Goal: Navigation & Orientation: Find specific page/section

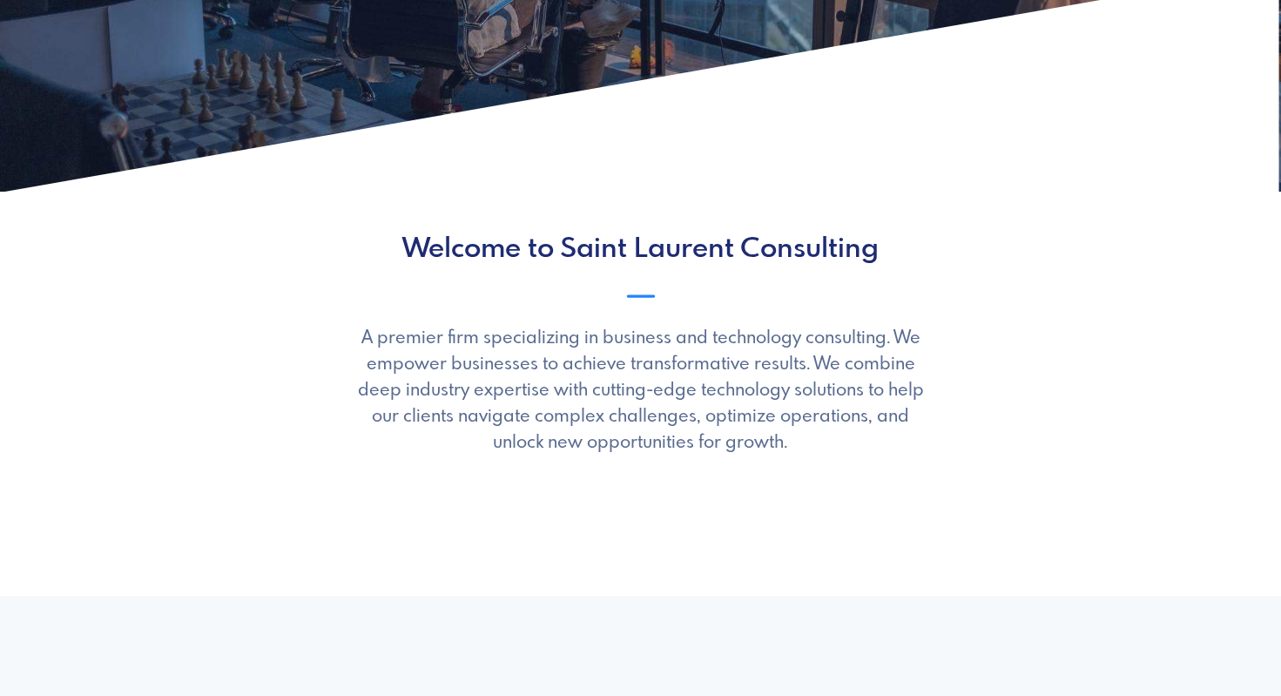
scroll to position [546, 0]
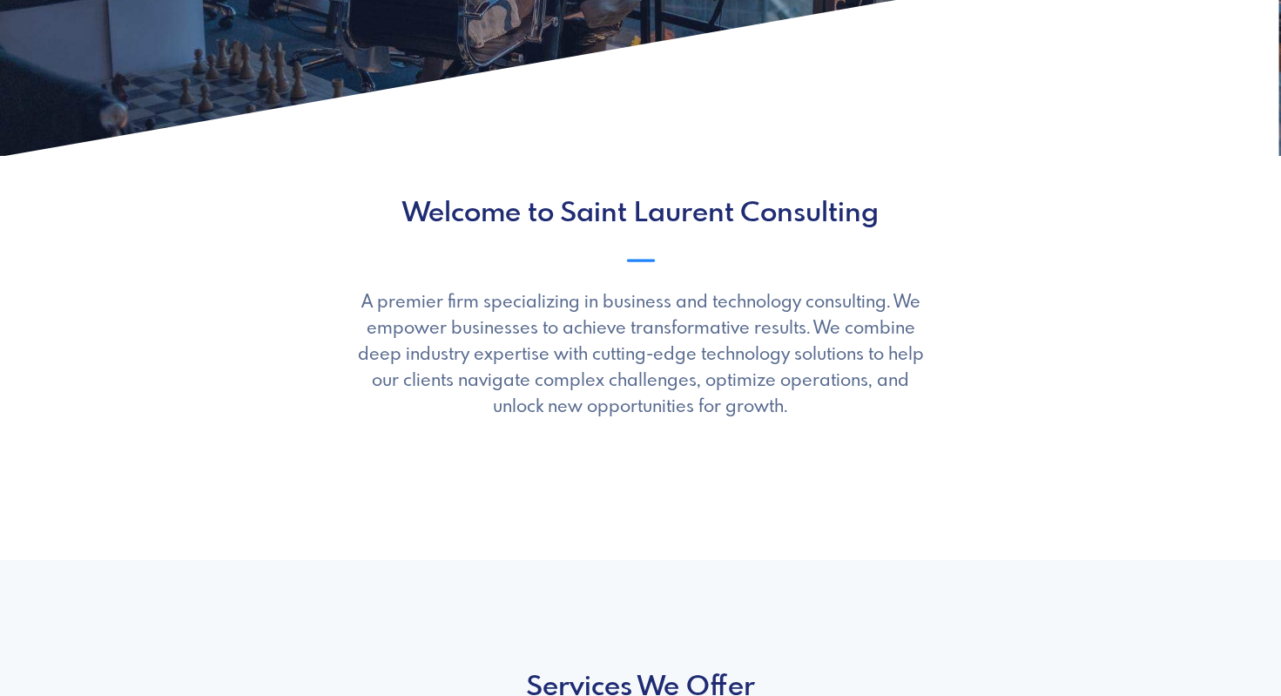
drag, startPoint x: 387, startPoint y: 300, endPoint x: 807, endPoint y: 415, distance: 435.8
click at [807, 415] on p "A premier firm specializing in business and technology consulting. We empower b…" at bounding box center [641, 355] width 584 height 131
copy p "A premier firm specializing in business and technology consulting. We empower b…"
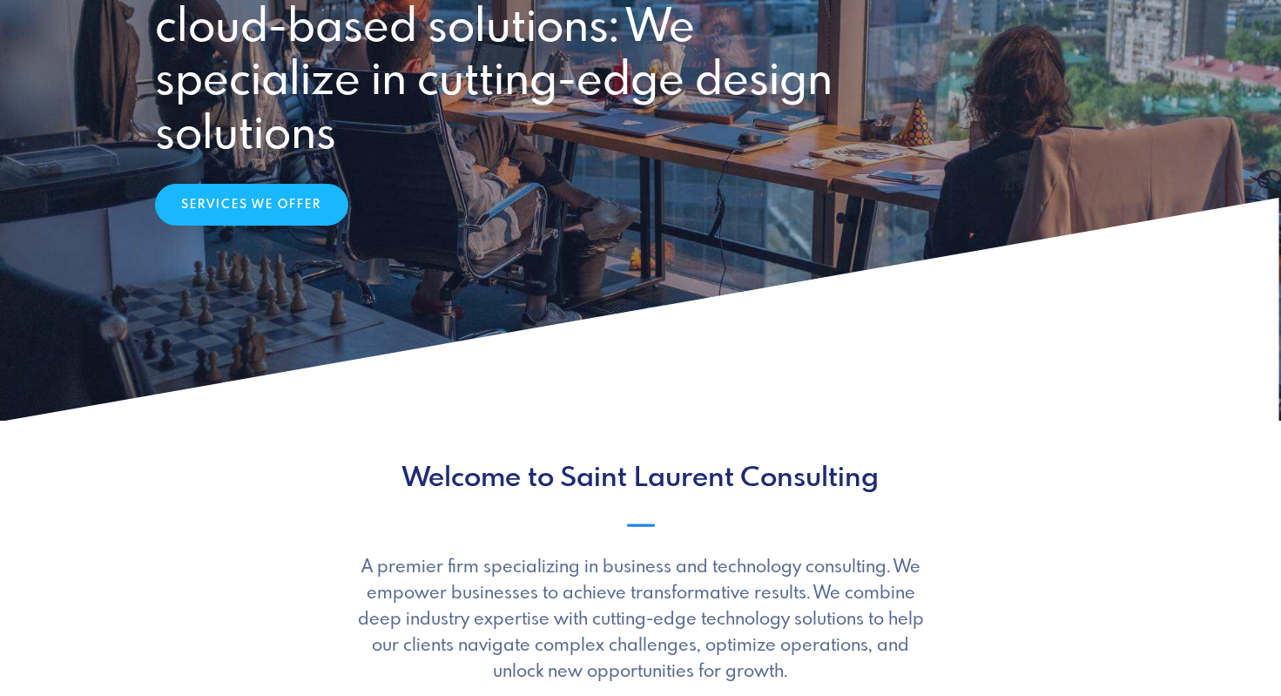
scroll to position [0, 0]
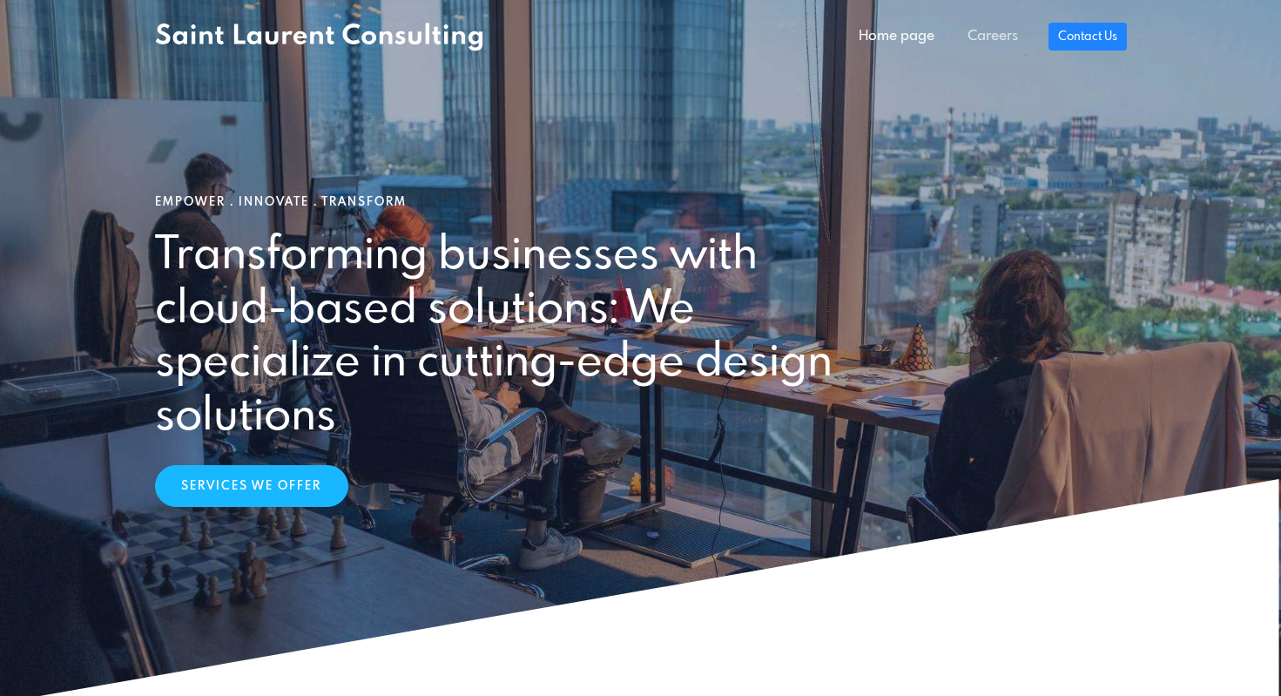
click at [982, 31] on link "Careers" at bounding box center [993, 36] width 84 height 35
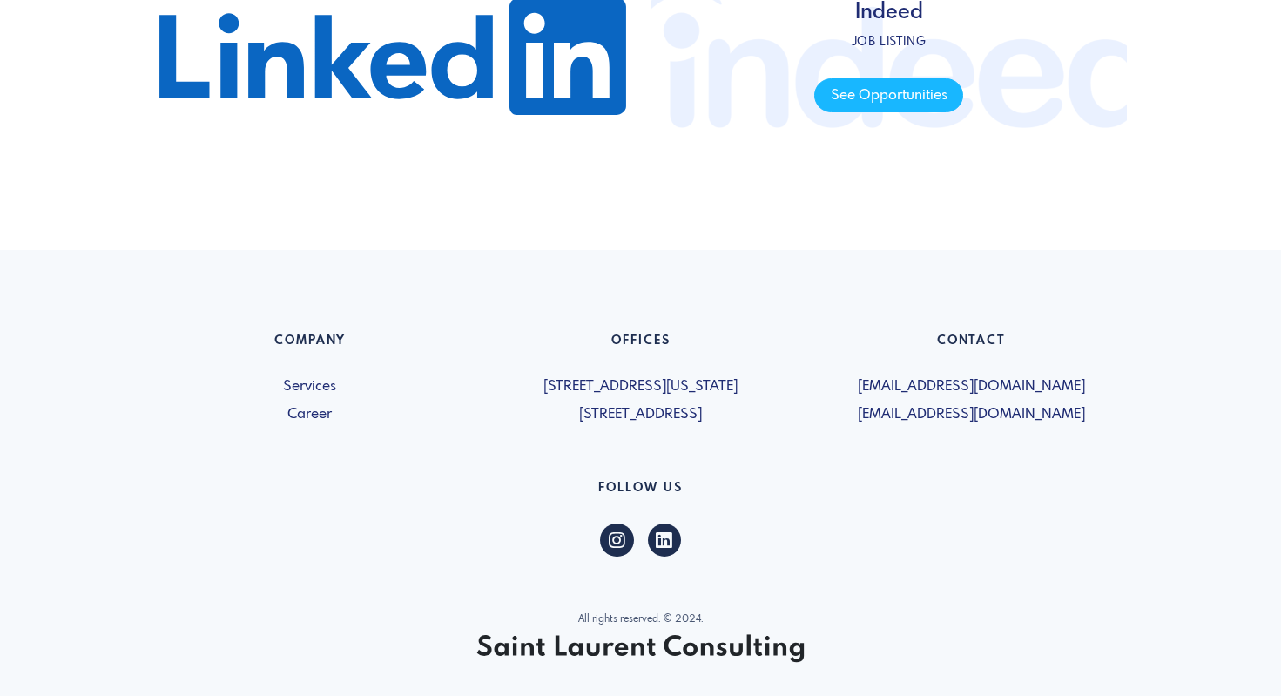
scroll to position [886, 0]
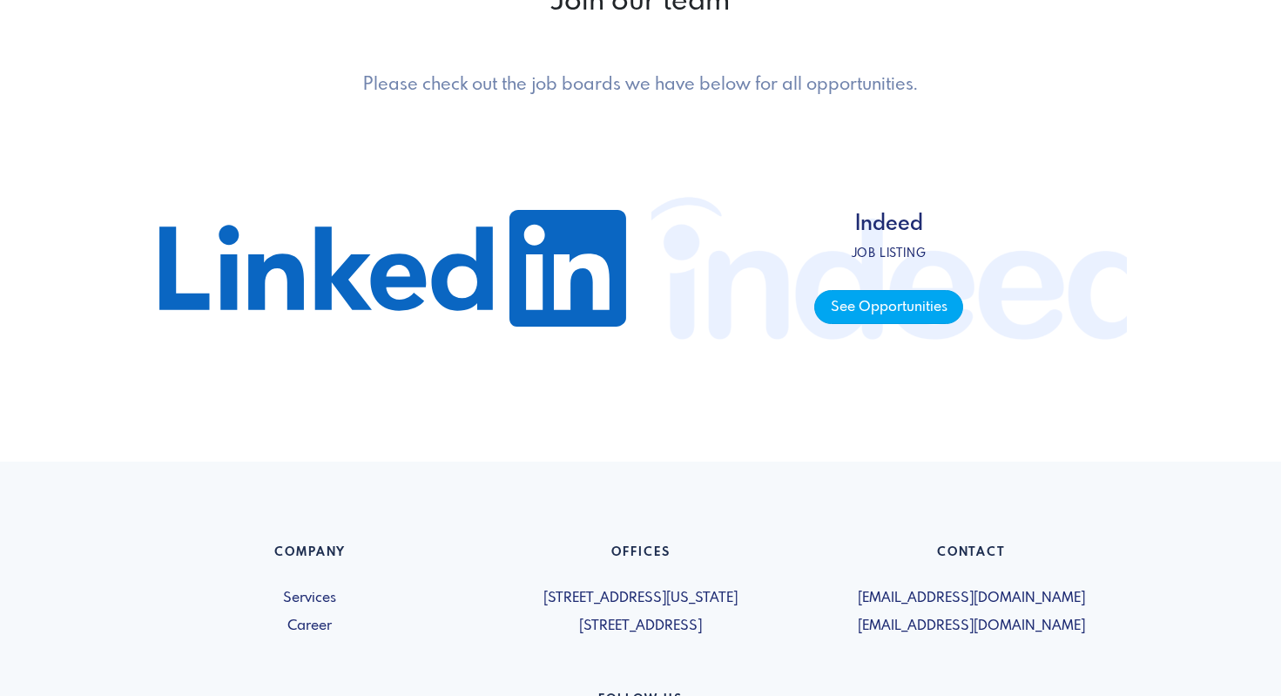
click at [880, 301] on span "See Opportunities" at bounding box center [888, 307] width 149 height 34
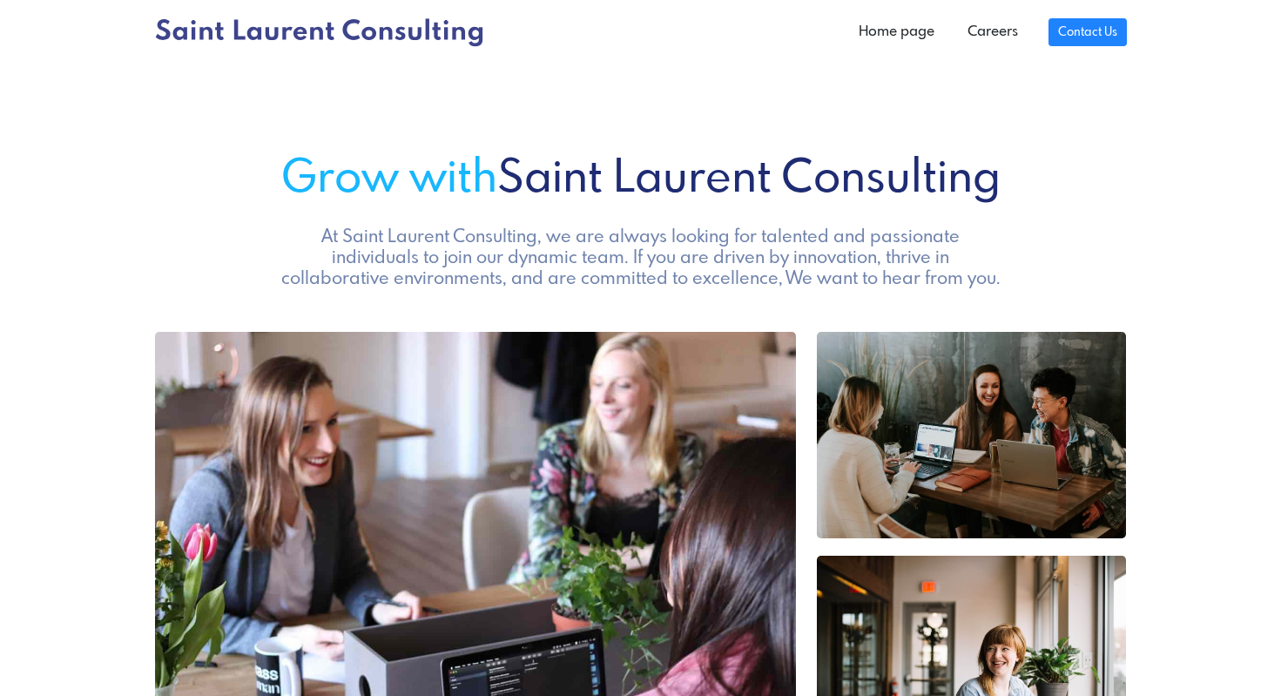
scroll to position [0, 0]
